Goal: Task Accomplishment & Management: Use online tool/utility

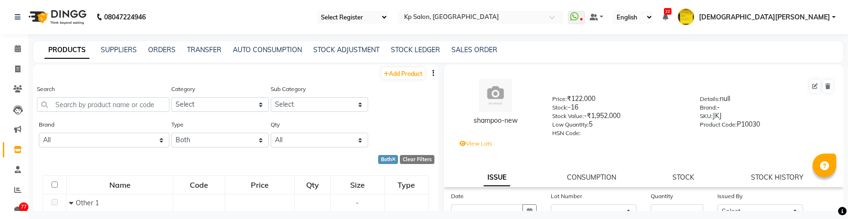
select select "en"
select select "B"
select select
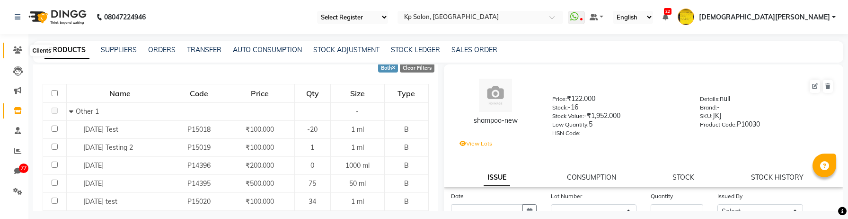
click at [18, 50] on icon at bounding box center [17, 49] width 9 height 7
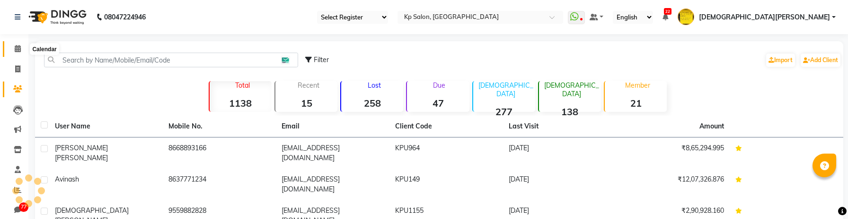
click at [17, 43] on link "Calendar" at bounding box center [14, 49] width 23 height 16
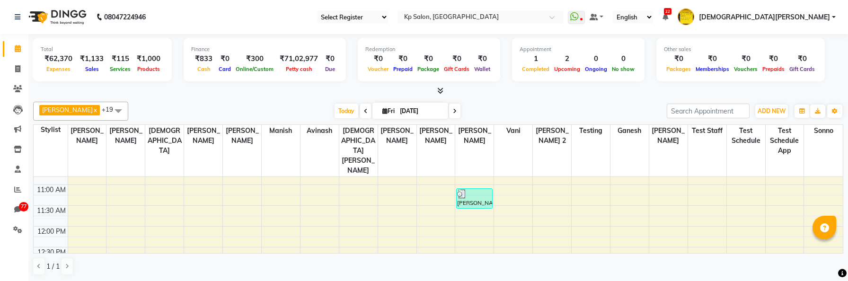
scroll to position [58, 0]
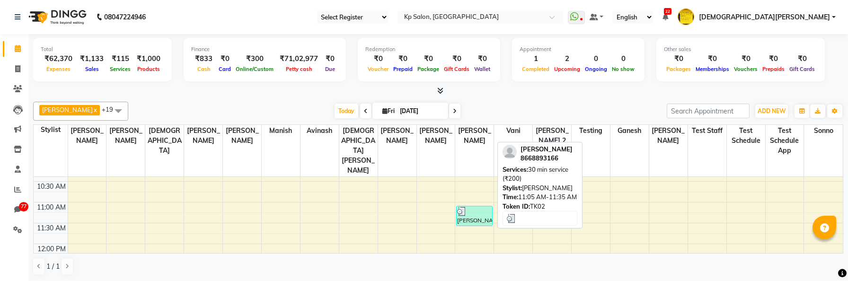
click at [477, 206] on div "[PERSON_NAME], TK02, 11:05 AM-11:35 AM, 30 min service (₹200)" at bounding box center [475, 215] width 36 height 19
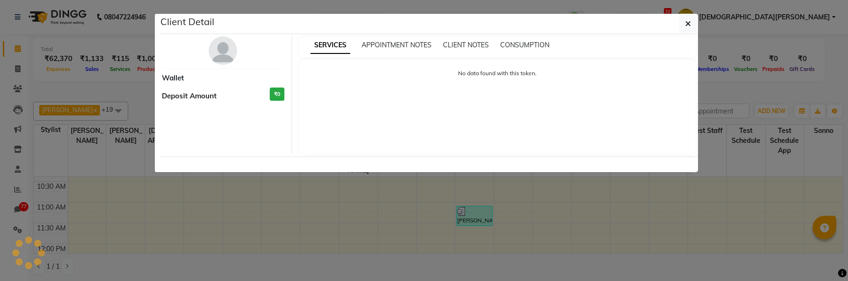
select select "3"
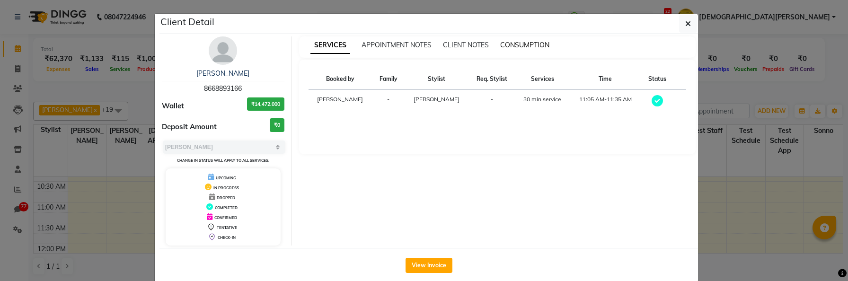
click at [519, 42] on span "CONSUMPTION" at bounding box center [524, 45] width 49 height 9
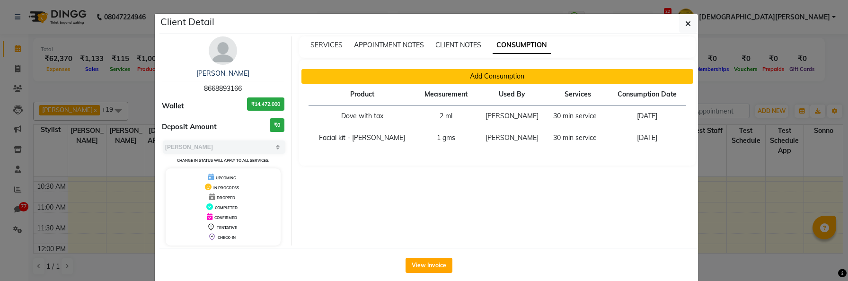
click at [536, 73] on button "Add Consumption" at bounding box center [498, 76] width 392 height 15
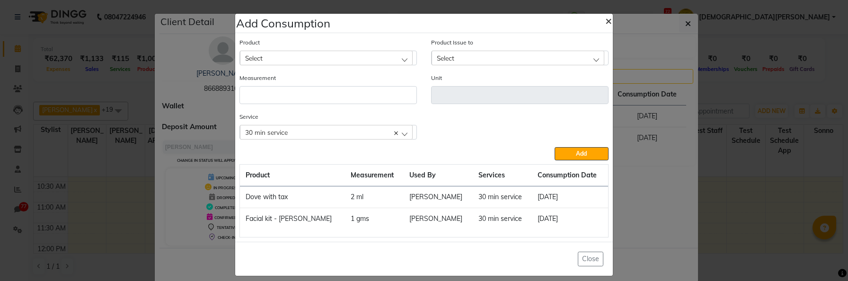
click at [603, 25] on button "×" at bounding box center [609, 20] width 22 height 27
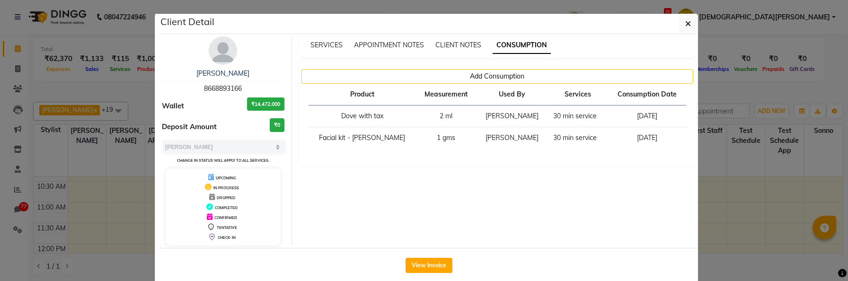
click at [612, 24] on div "Client Detail" at bounding box center [429, 24] width 539 height 20
click at [686, 28] on span "button" at bounding box center [689, 23] width 6 height 9
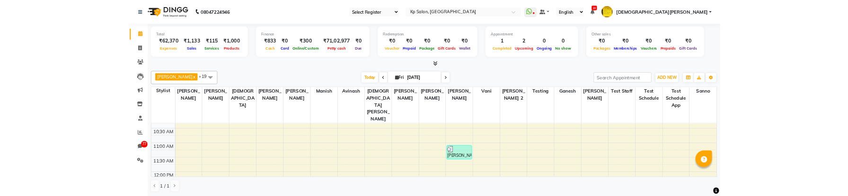
scroll to position [60, 0]
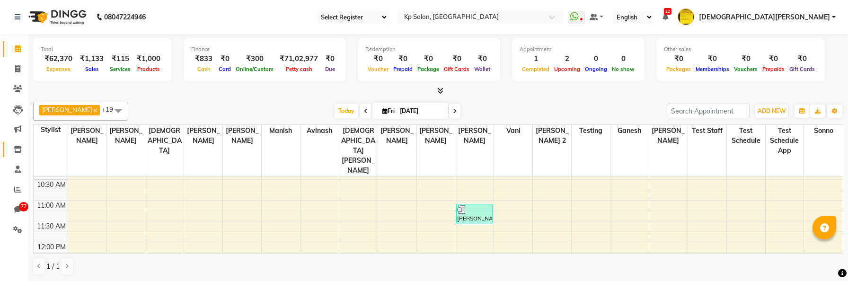
click at [17, 149] on icon at bounding box center [18, 149] width 8 height 7
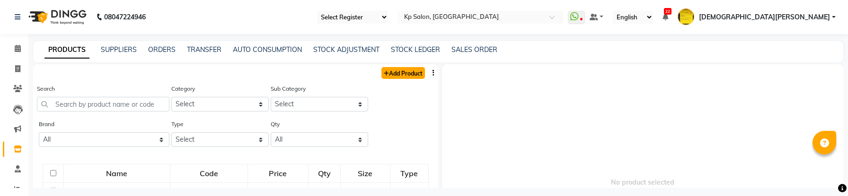
click at [410, 69] on link "Add Product" at bounding box center [404, 73] width 44 height 12
select select "true"
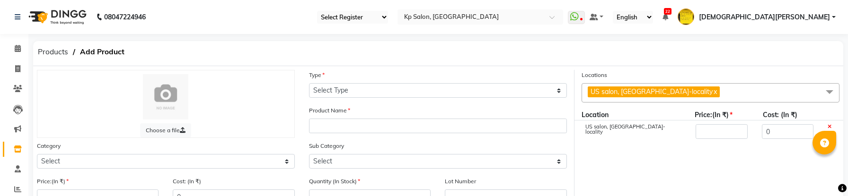
scroll to position [23, 0]
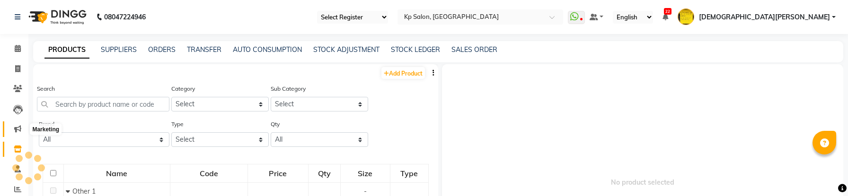
click at [17, 131] on icon at bounding box center [17, 128] width 7 height 7
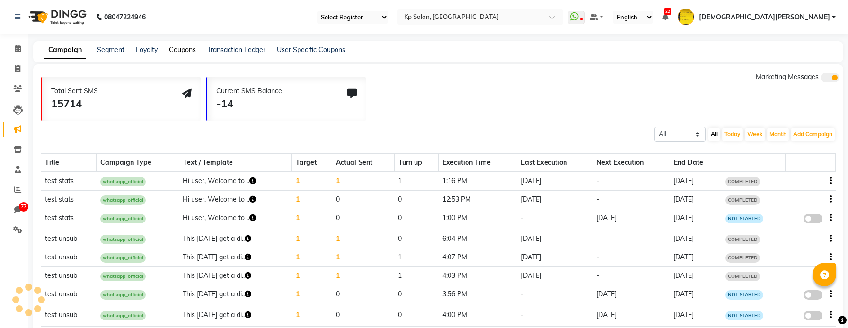
click at [186, 50] on link "Coupons" at bounding box center [182, 49] width 27 height 9
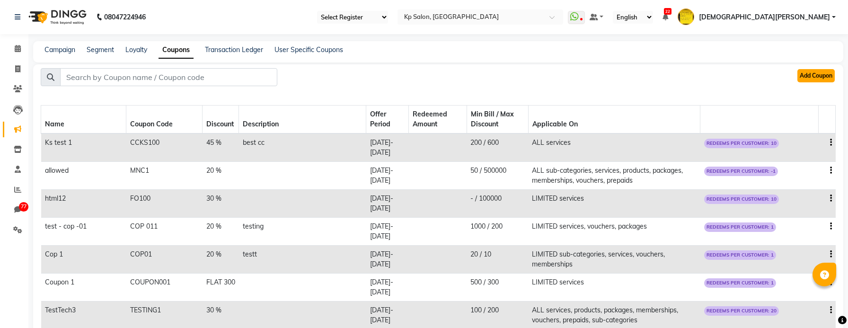
click at [816, 74] on button "Add Coupon" at bounding box center [816, 75] width 37 height 13
select select "ALL"
